Goal: Information Seeking & Learning: Learn about a topic

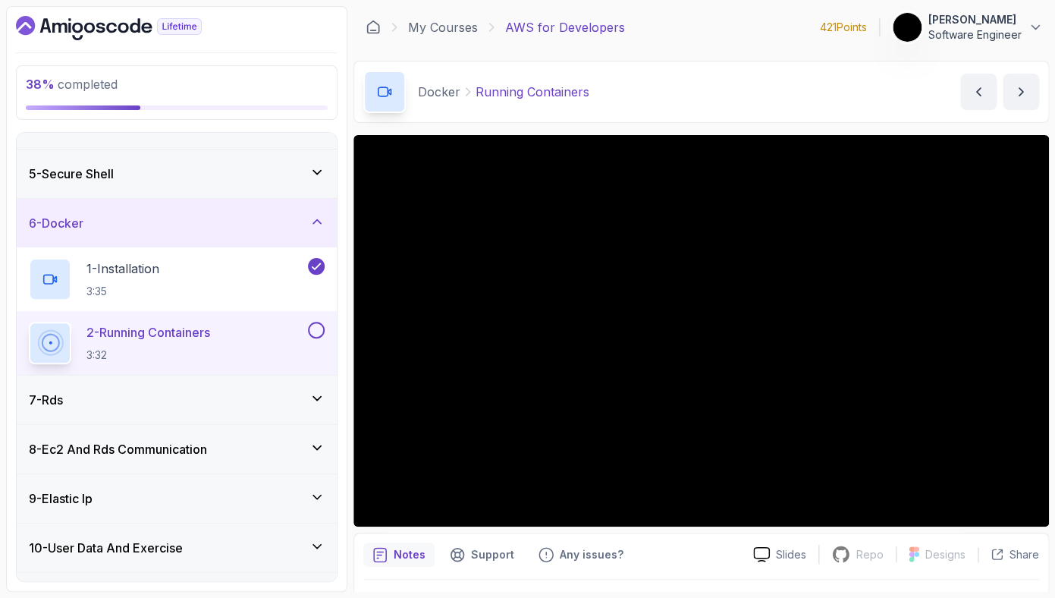
scroll to position [190, 0]
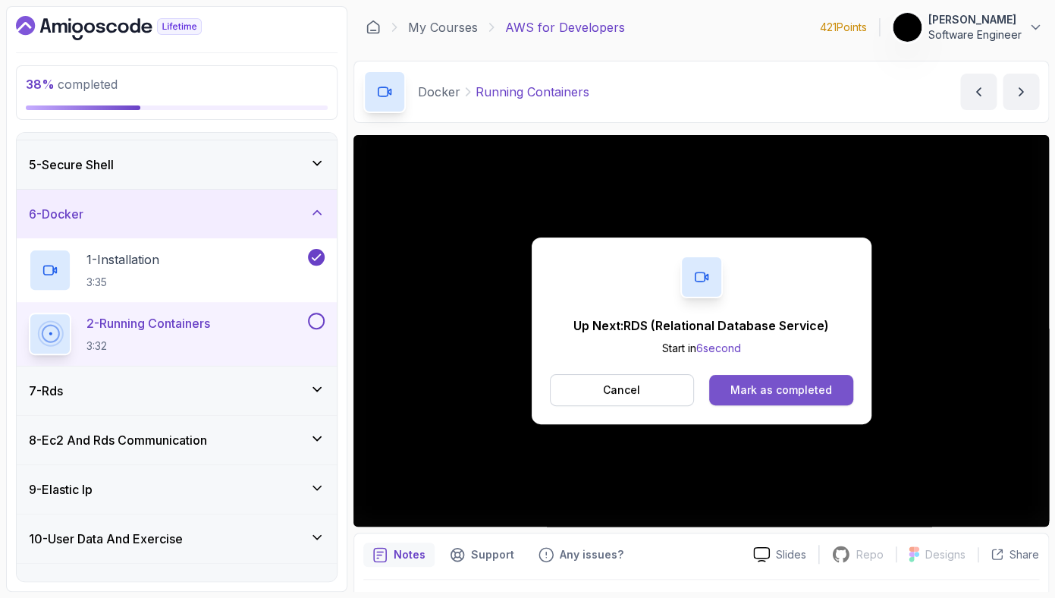
click at [831, 385] on button "Mark as completed" at bounding box center [780, 390] width 143 height 30
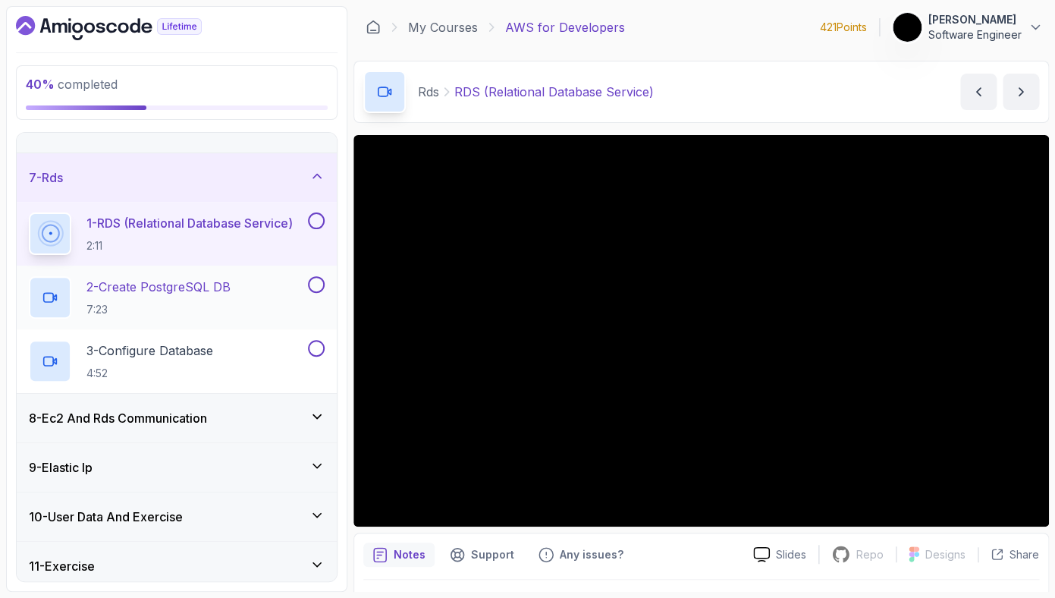
scroll to position [267, 0]
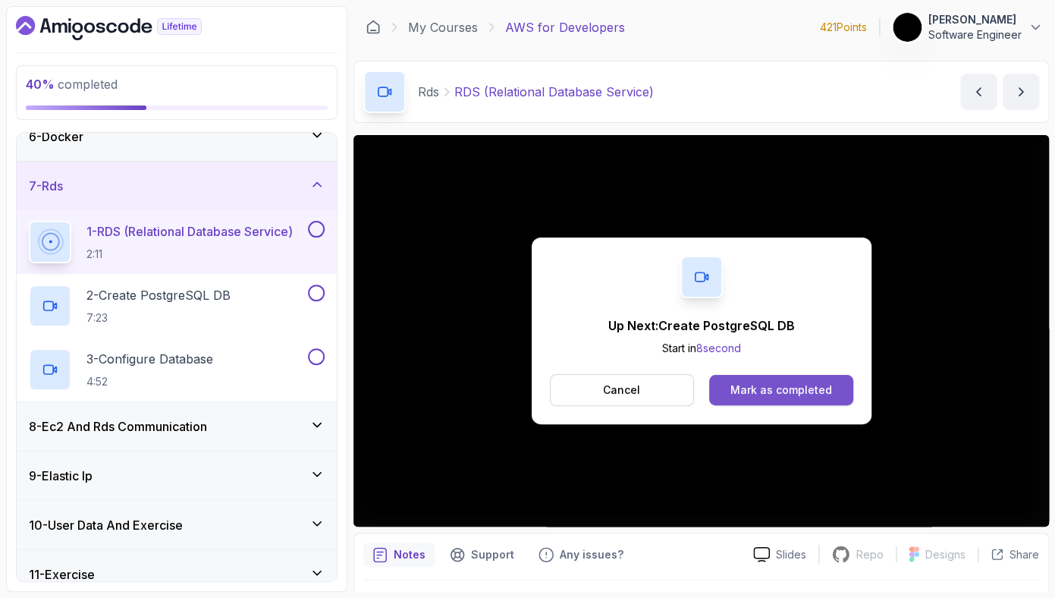
click at [755, 394] on div "Mark as completed" at bounding box center [781, 389] width 102 height 15
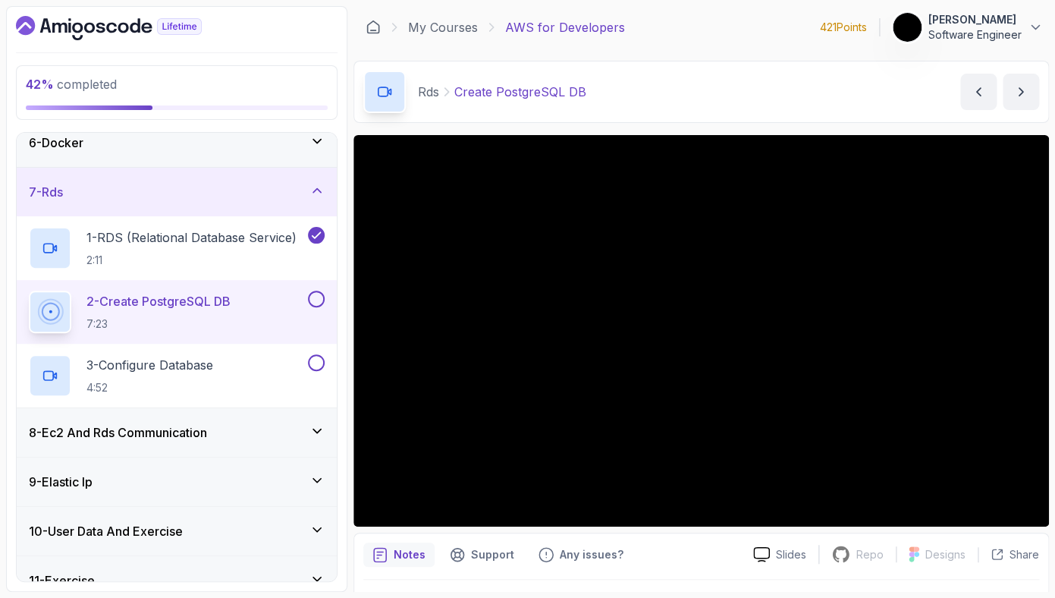
scroll to position [259, 0]
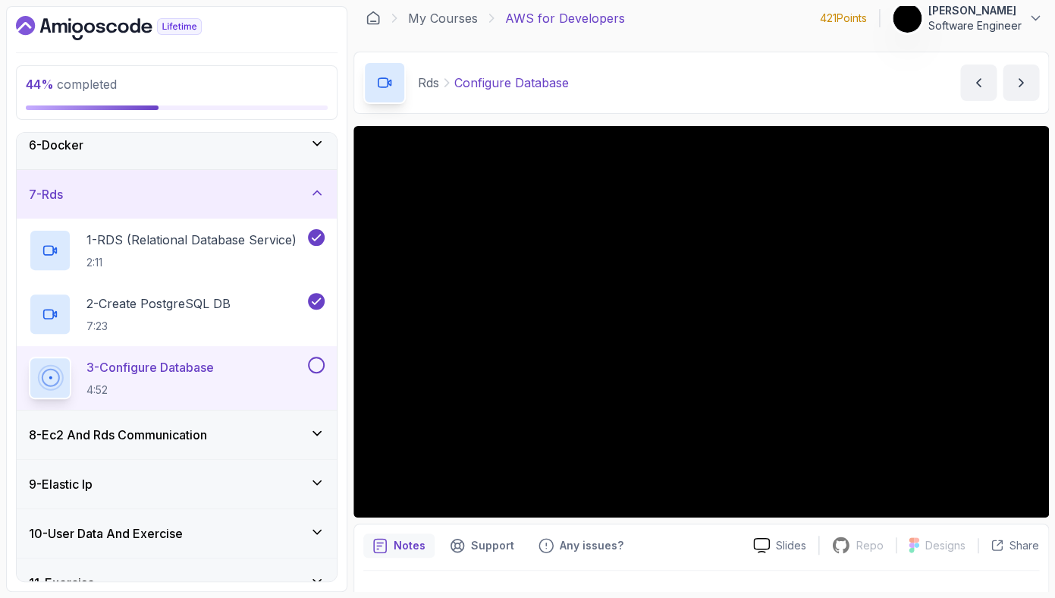
scroll to position [6, 0]
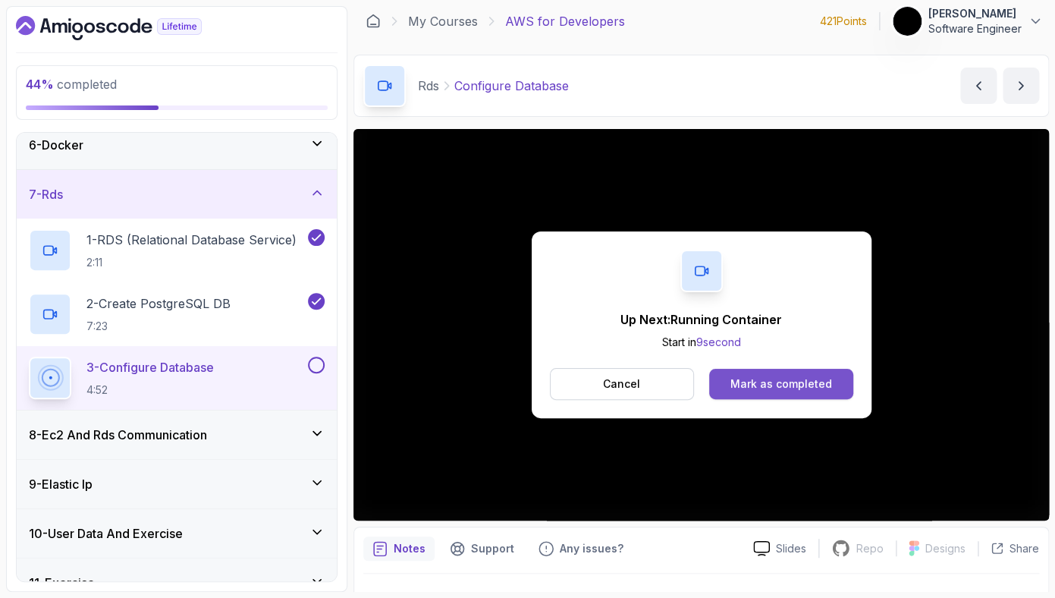
click at [821, 378] on div "Mark as completed" at bounding box center [781, 383] width 102 height 15
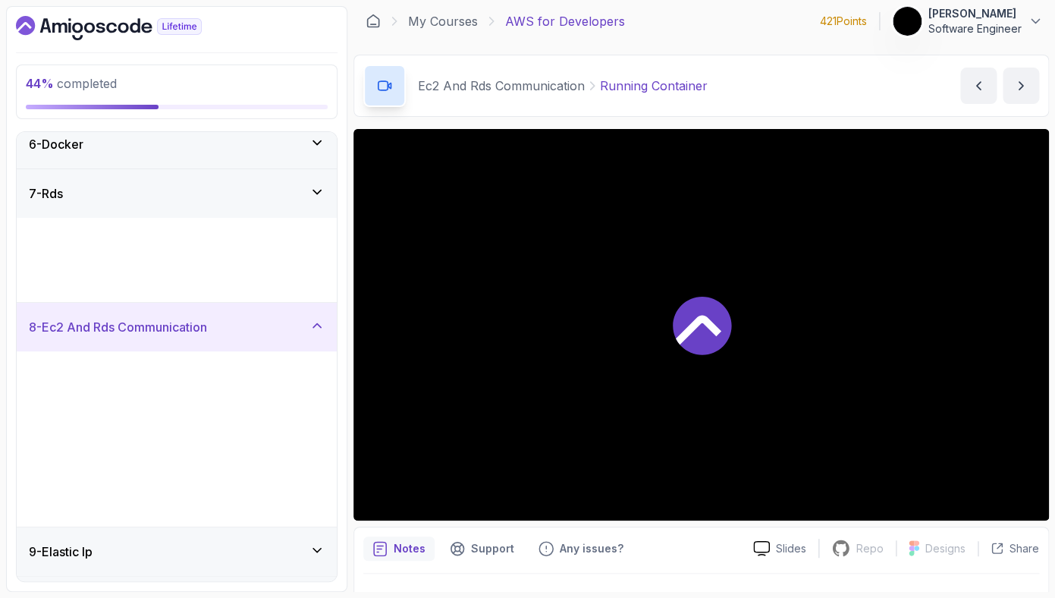
scroll to position [241, 0]
